Goal: Information Seeking & Learning: Learn about a topic

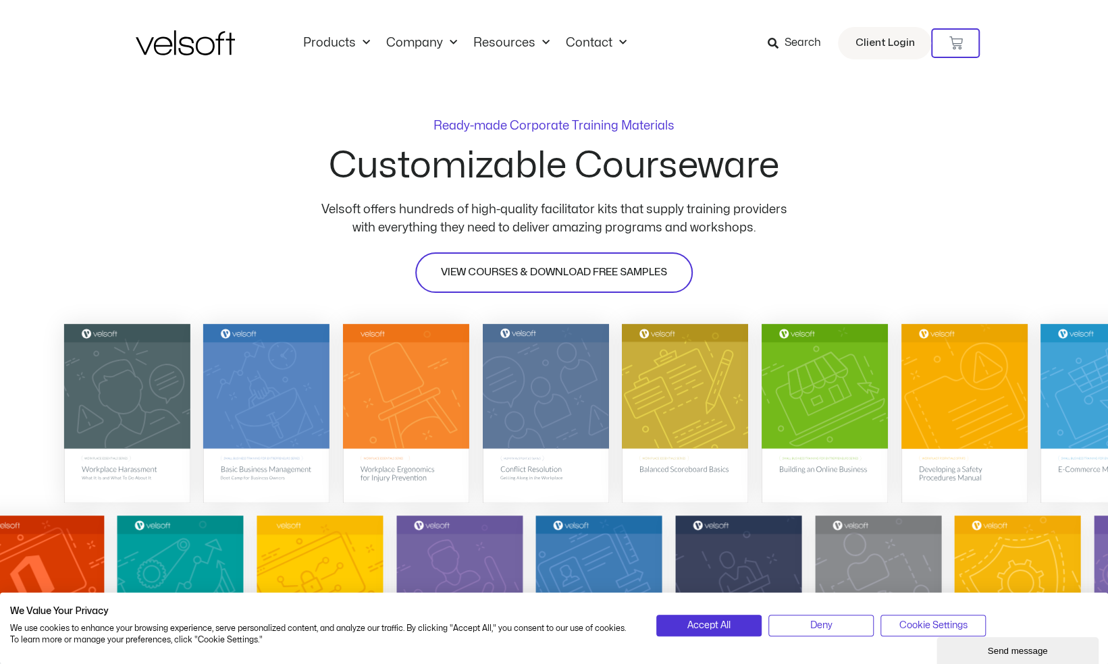
click at [556, 265] on span "VIEW COURSES & DOWNLOAD FREE SAMPLES" at bounding box center [554, 273] width 226 height 16
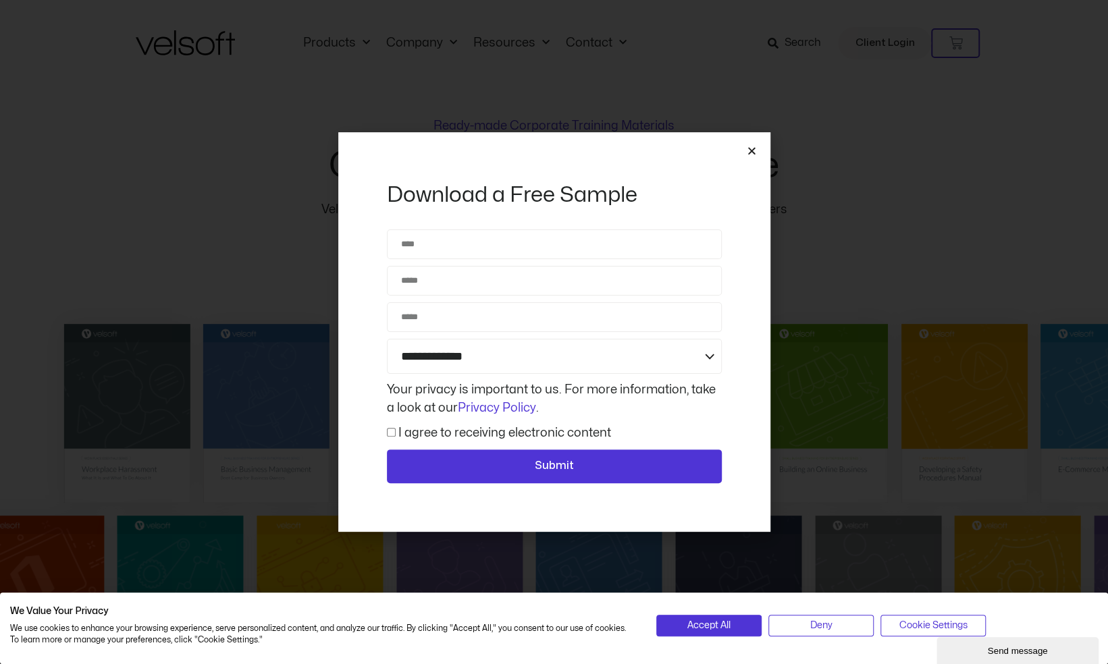
click at [754, 147] on icon "Close" at bounding box center [752, 151] width 10 height 10
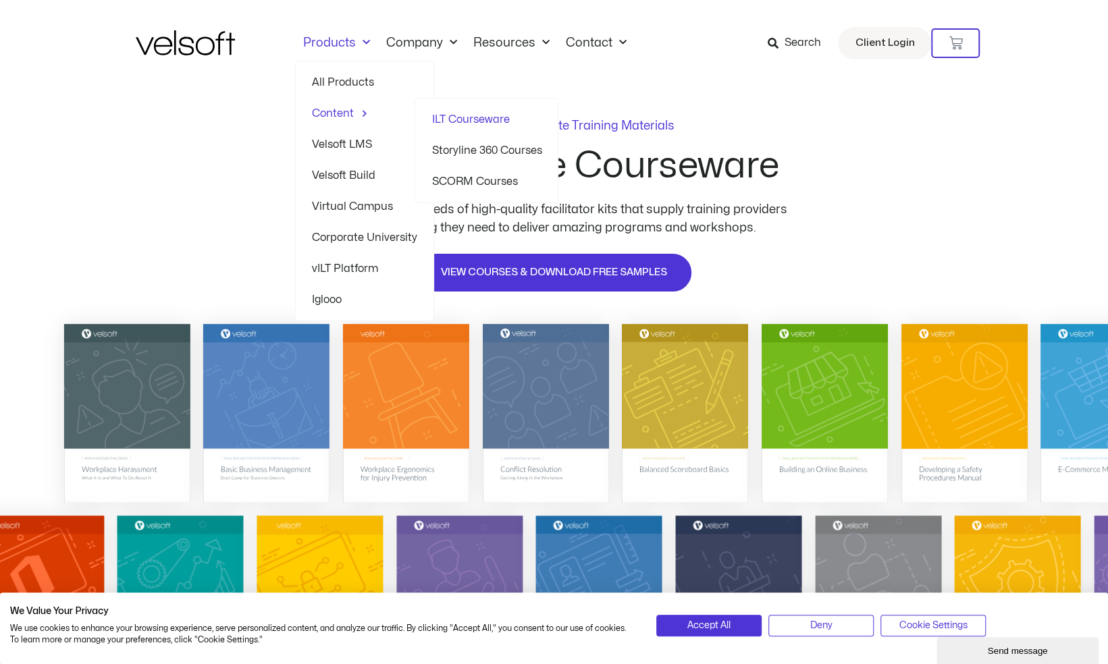
click at [359, 112] on span "Menu" at bounding box center [361, 113] width 14 height 21
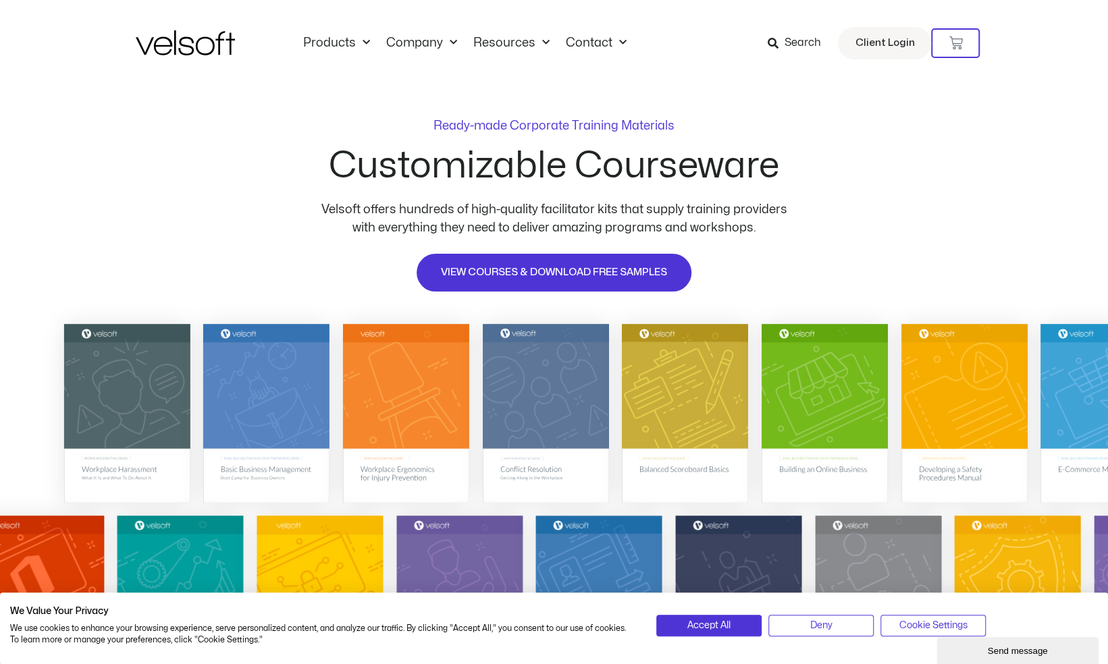
click at [194, 45] on img at bounding box center [185, 42] width 99 height 25
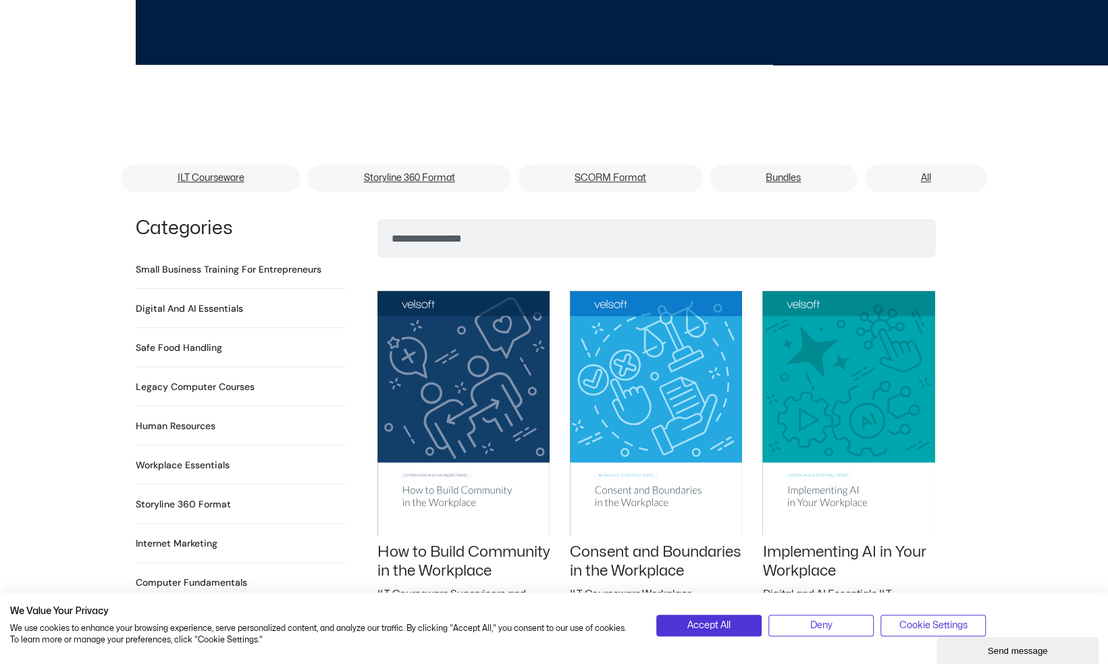
scroll to position [743, 0]
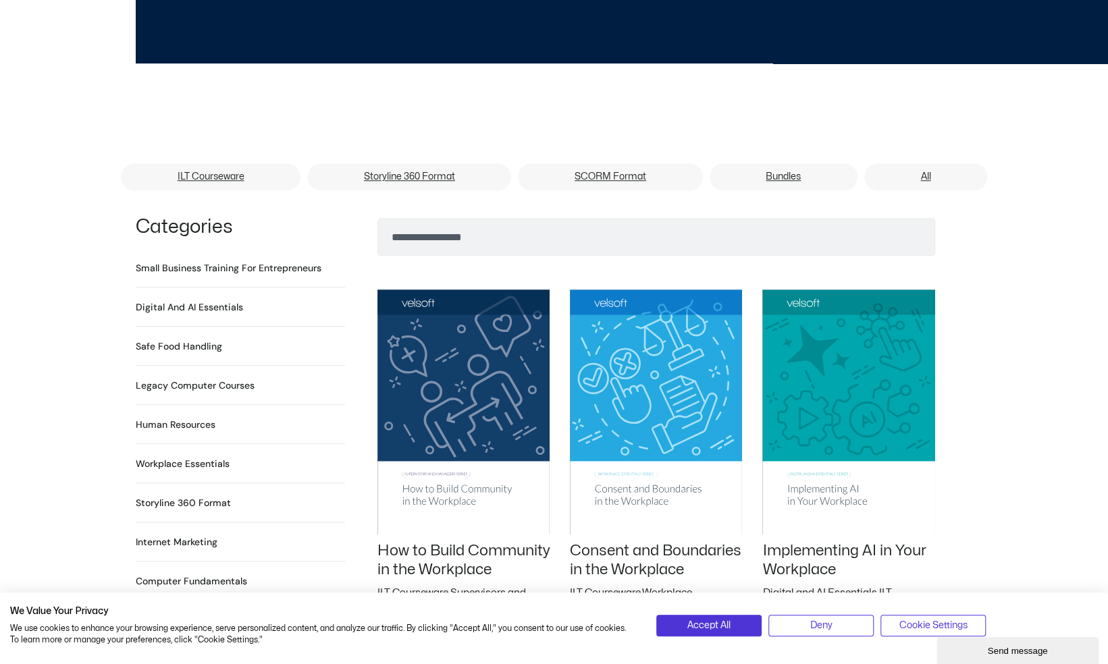
click at [222, 300] on h2 "Digital and AI Essentials 23 Products" at bounding box center [189, 307] width 107 height 14
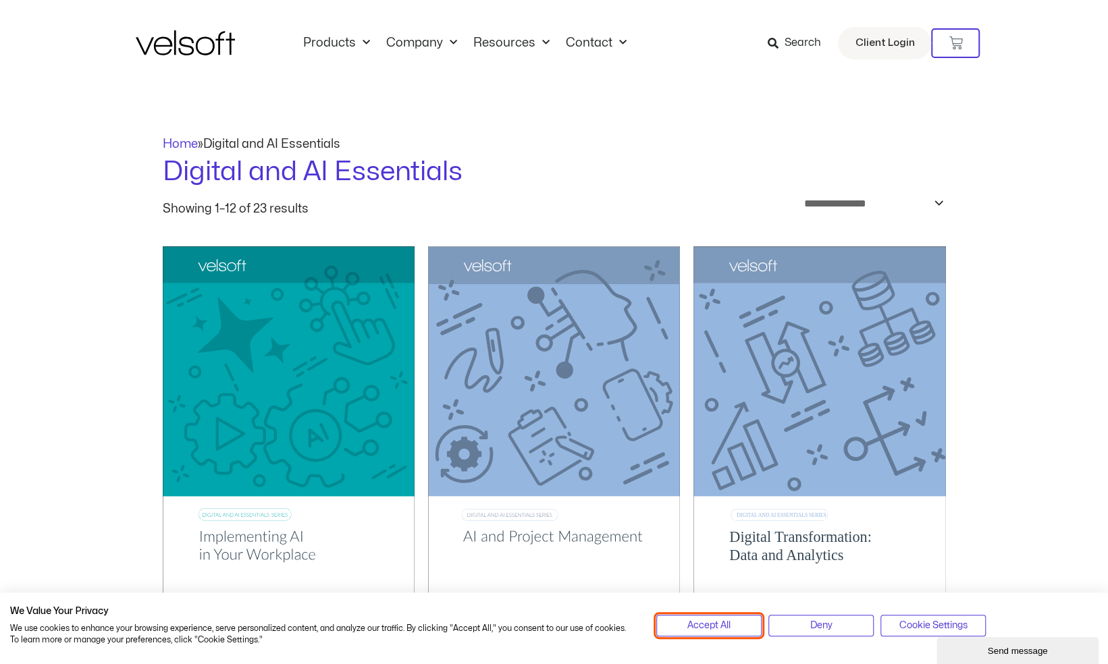
click at [736, 629] on button "Accept All" at bounding box center [708, 626] width 105 height 22
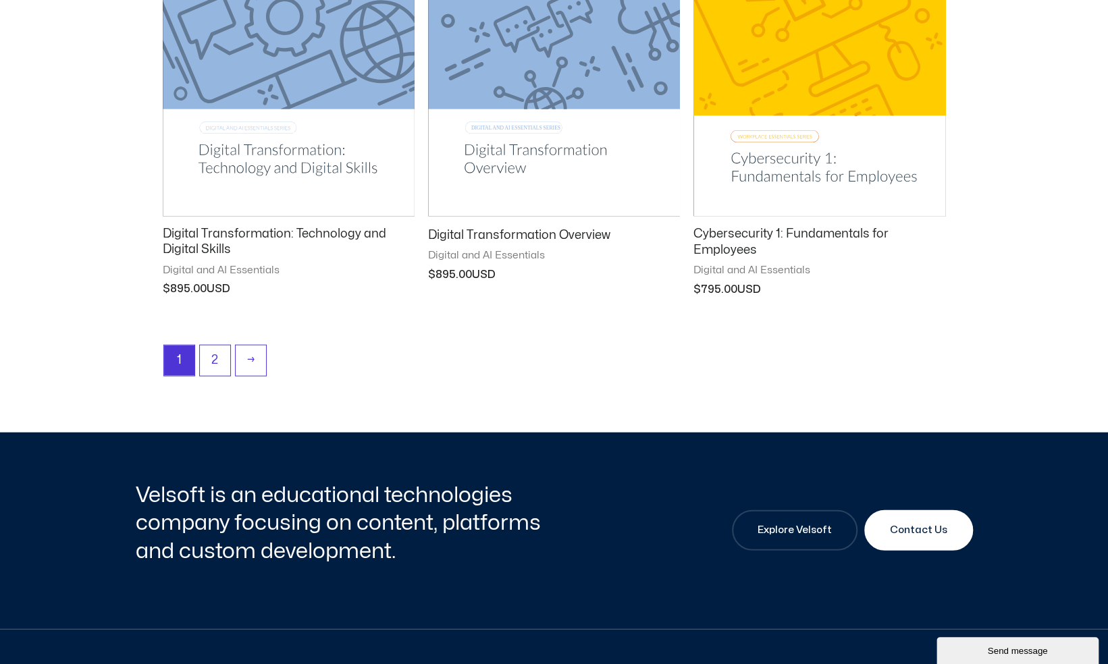
scroll to position [1780, 0]
click at [215, 357] on link "2" at bounding box center [215, 361] width 30 height 32
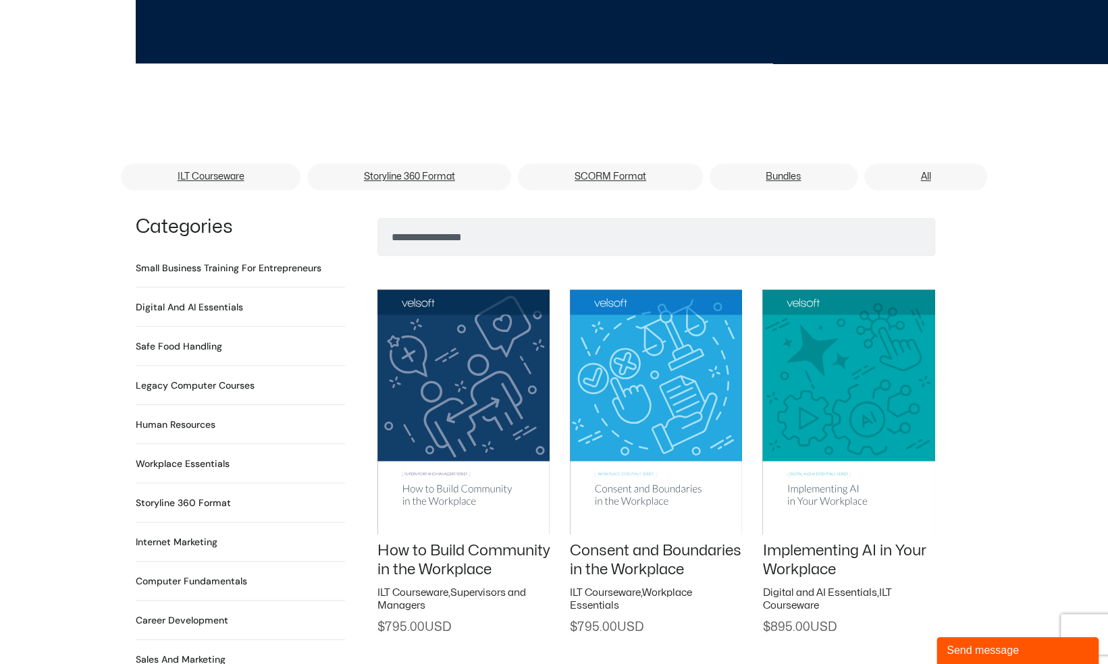
click at [215, 261] on h2 "Small Business Training for Entrepreneurs 22 Products" at bounding box center [229, 268] width 186 height 14
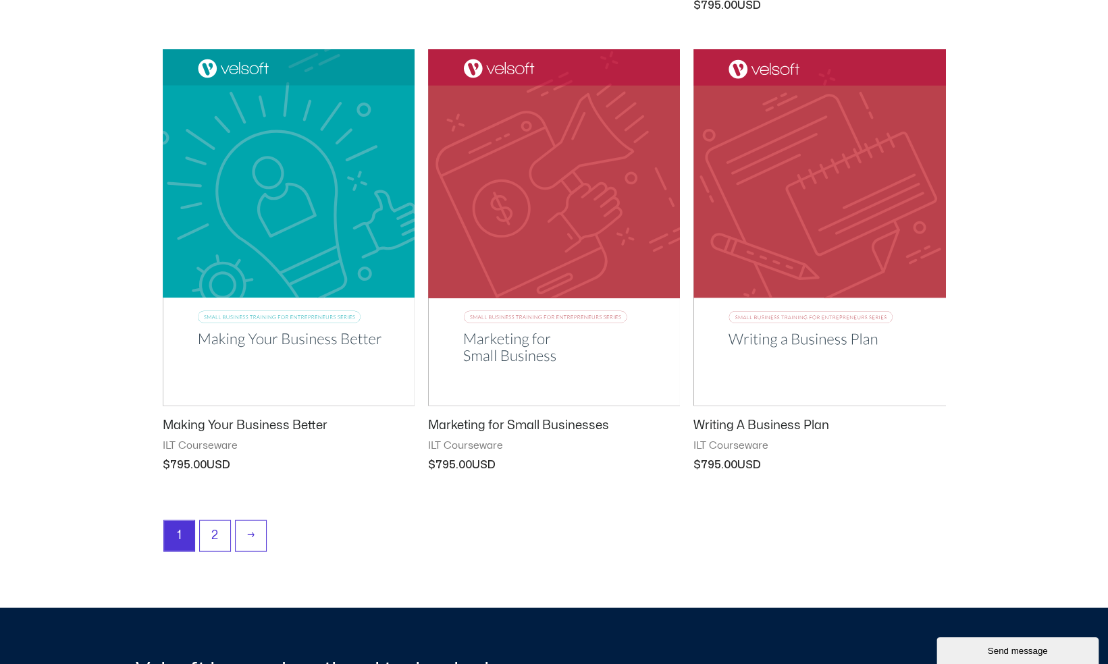
scroll to position [1617, 0]
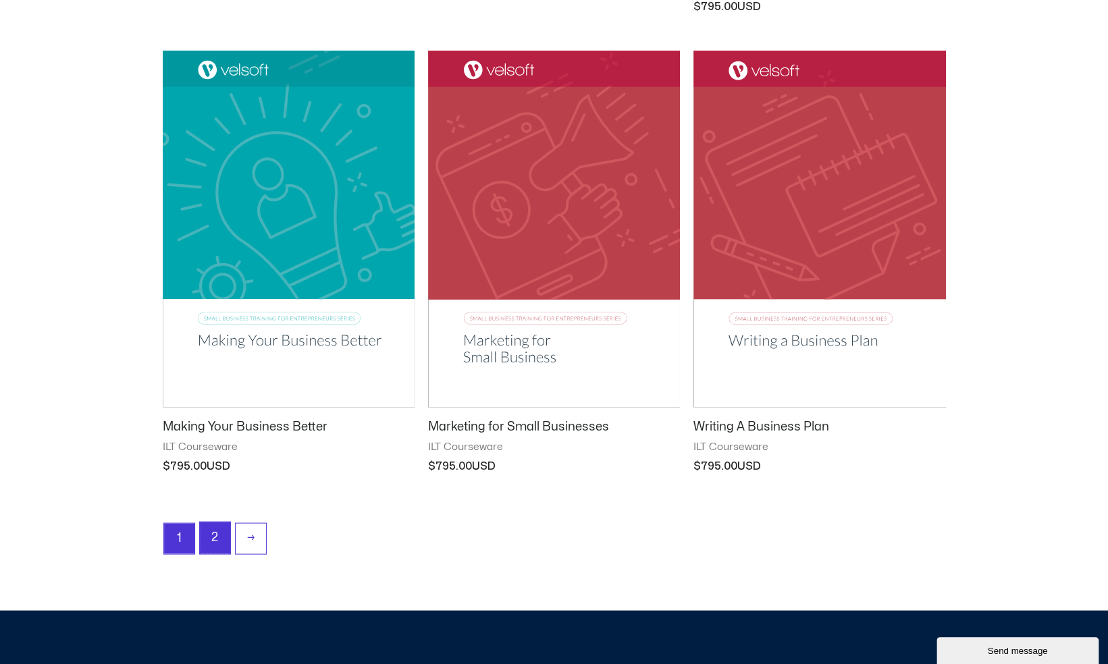
click at [206, 539] on link "2" at bounding box center [215, 538] width 30 height 32
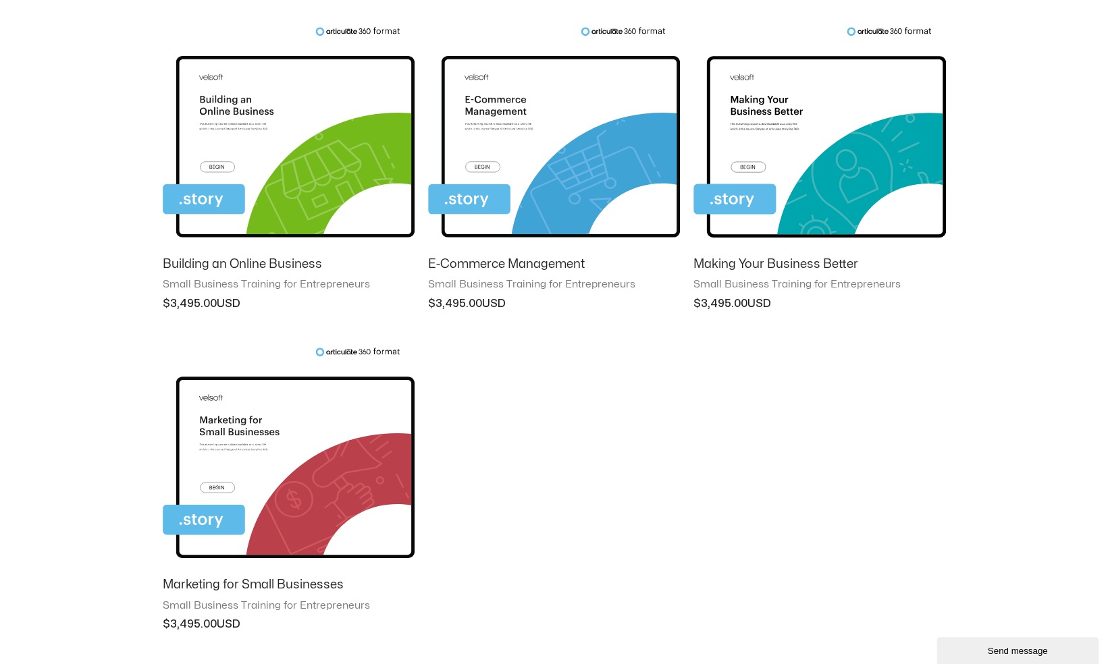
scroll to position [862, 0]
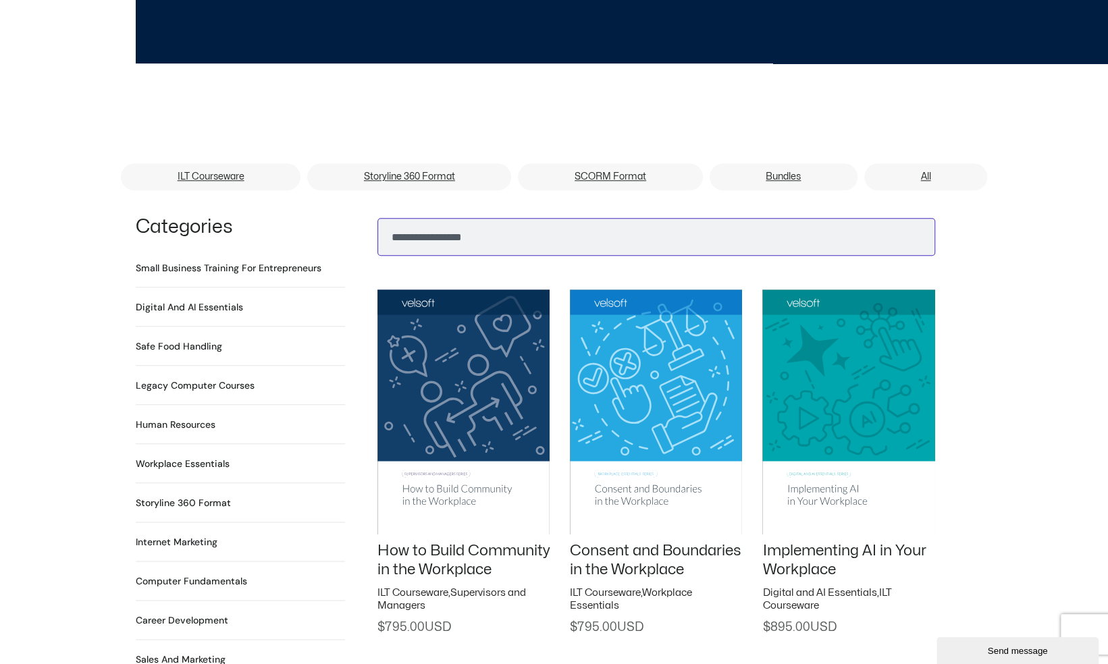
click at [460, 218] on input "Search" at bounding box center [656, 237] width 558 height 38
type input "**"
click at [383, 217] on button "Search" at bounding box center [399, 233] width 32 height 32
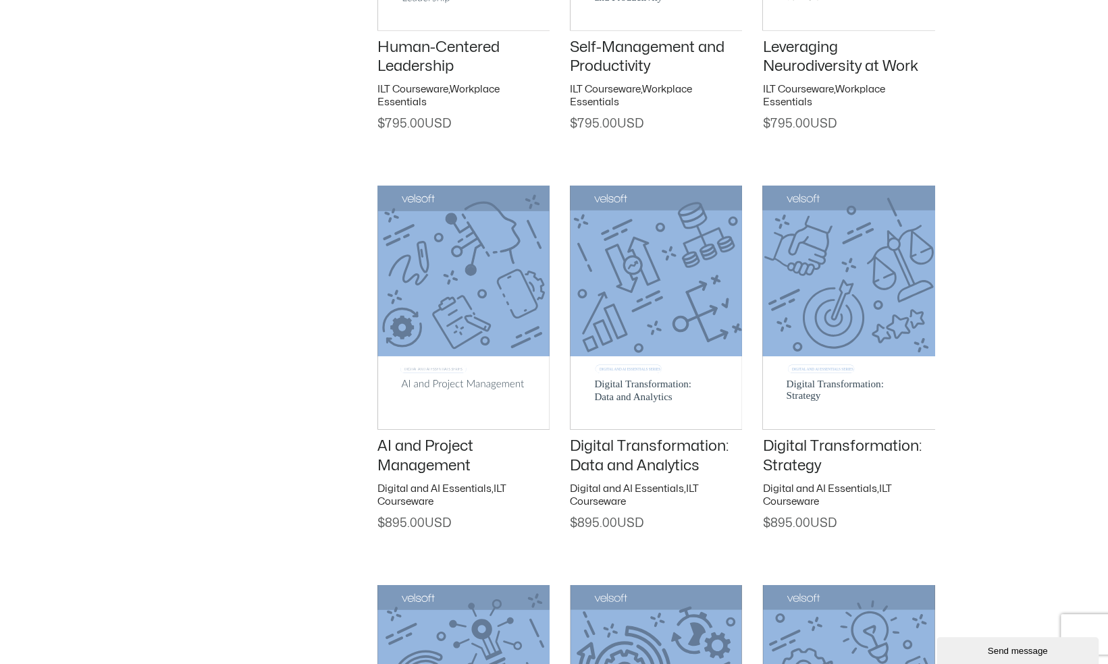
scroll to position [1648, 0]
click at [461, 369] on img at bounding box center [463, 306] width 172 height 244
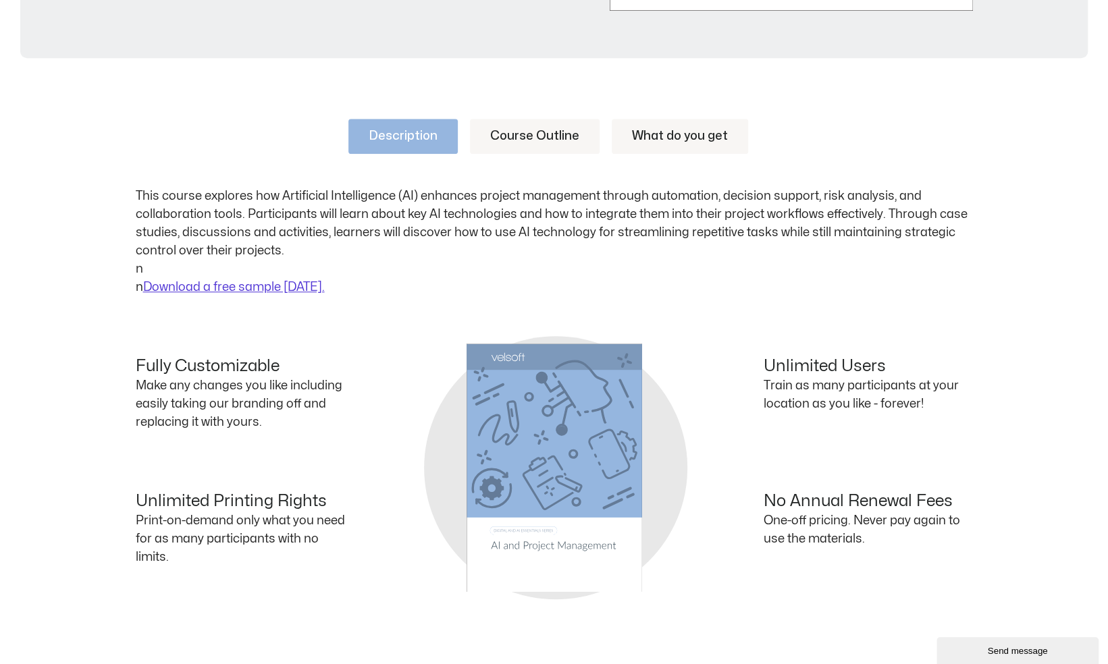
scroll to position [590, 0]
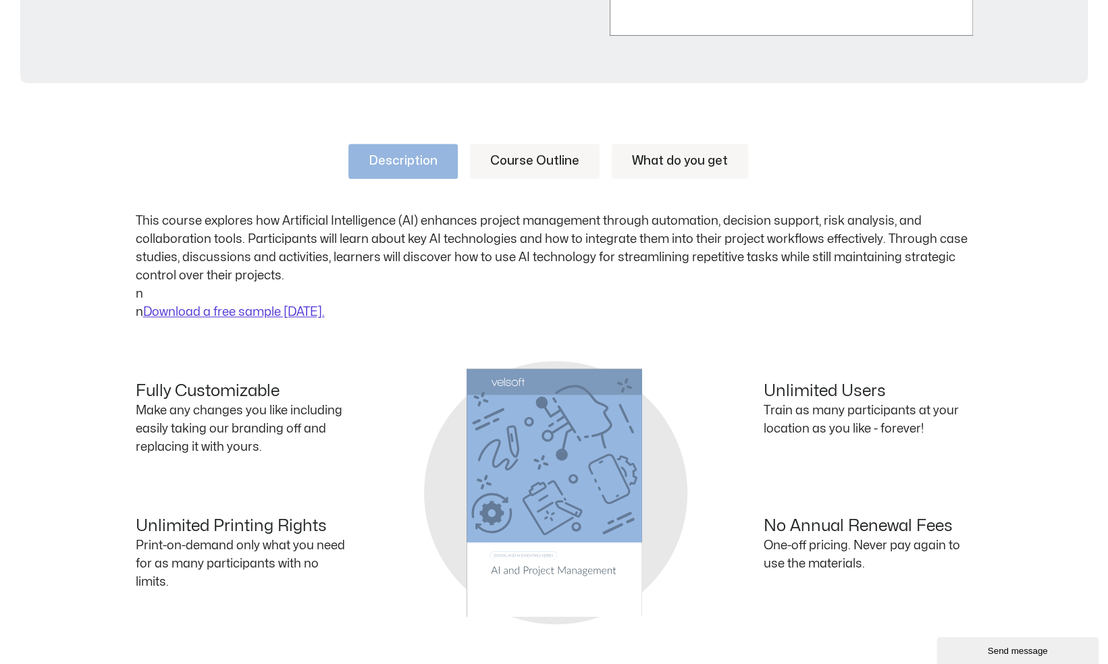
click at [515, 169] on link "Course Outline" at bounding box center [535, 161] width 130 height 35
